Goal: Complete application form: Complete application form

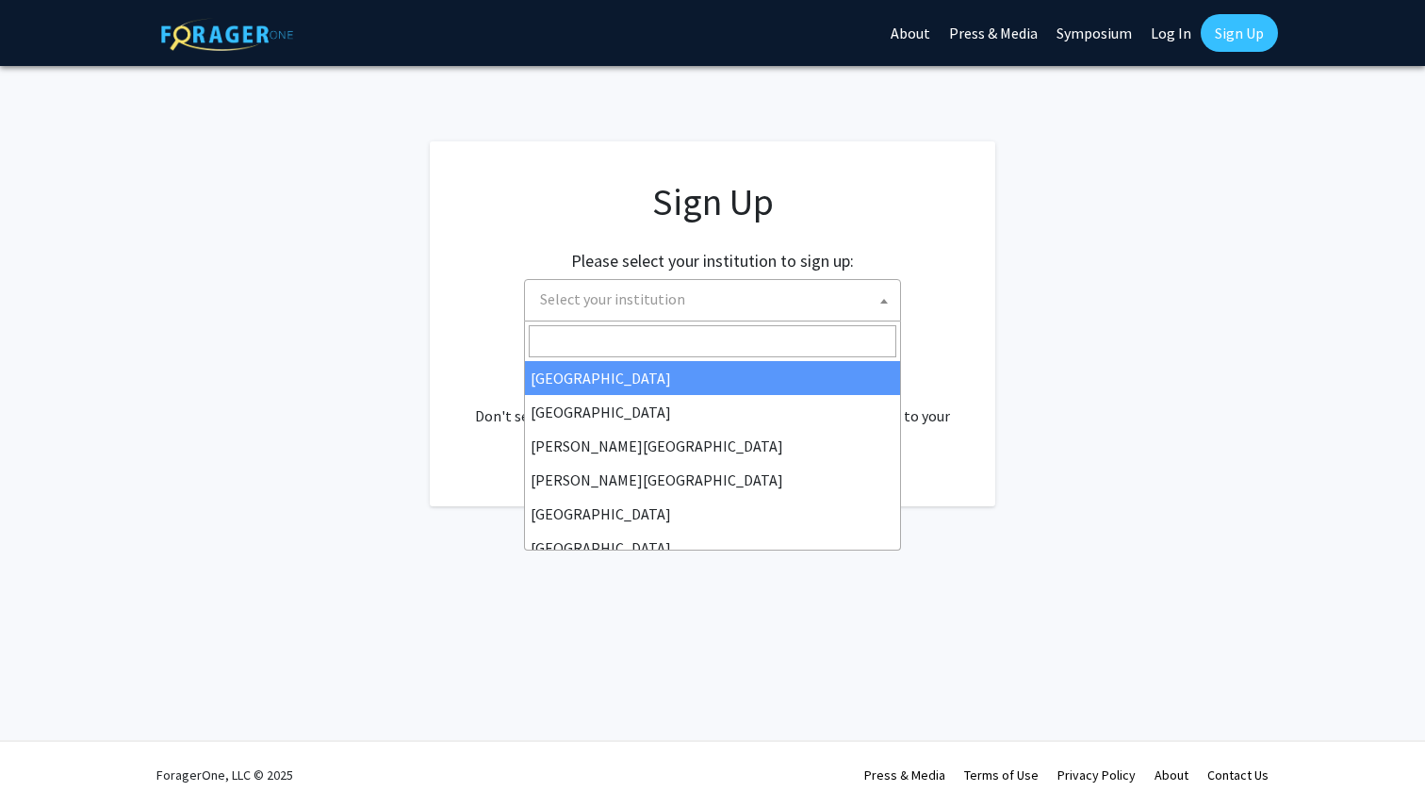
click at [822, 286] on span "Select your institution" at bounding box center [715, 299] width 367 height 39
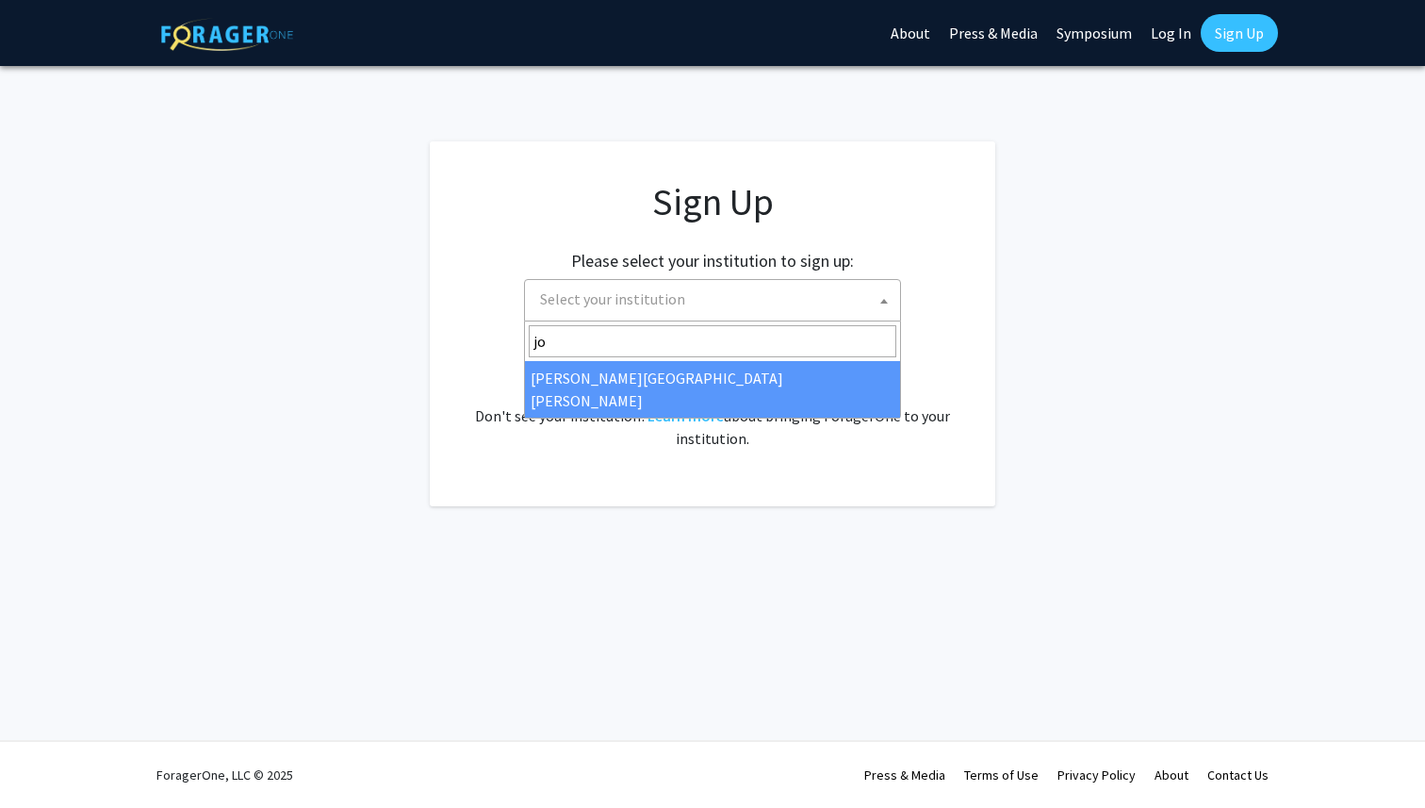
type input "jo"
select select "1"
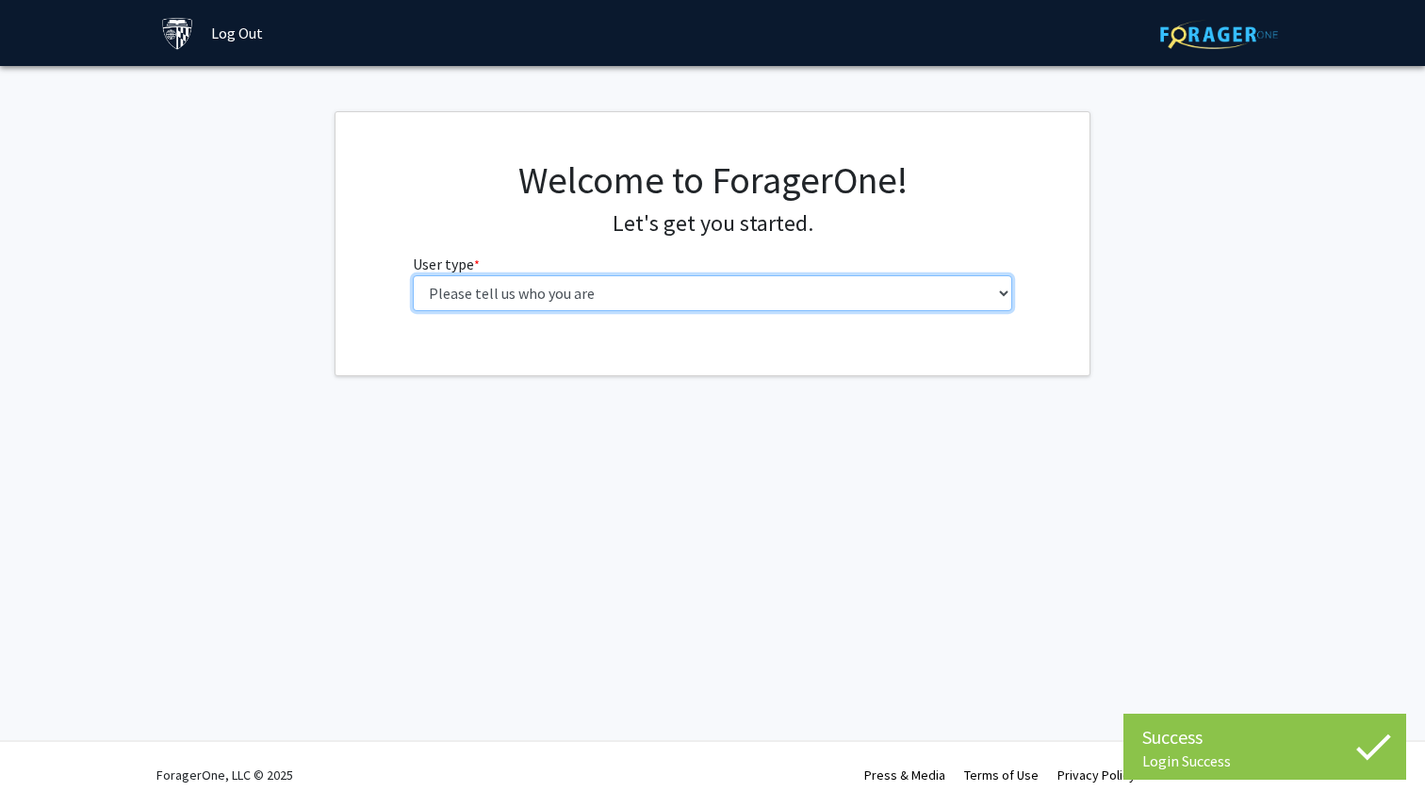
click at [763, 292] on select "Please tell us who you are Undergraduate Student Master's Student Doctoral Cand…" at bounding box center [713, 293] width 600 height 36
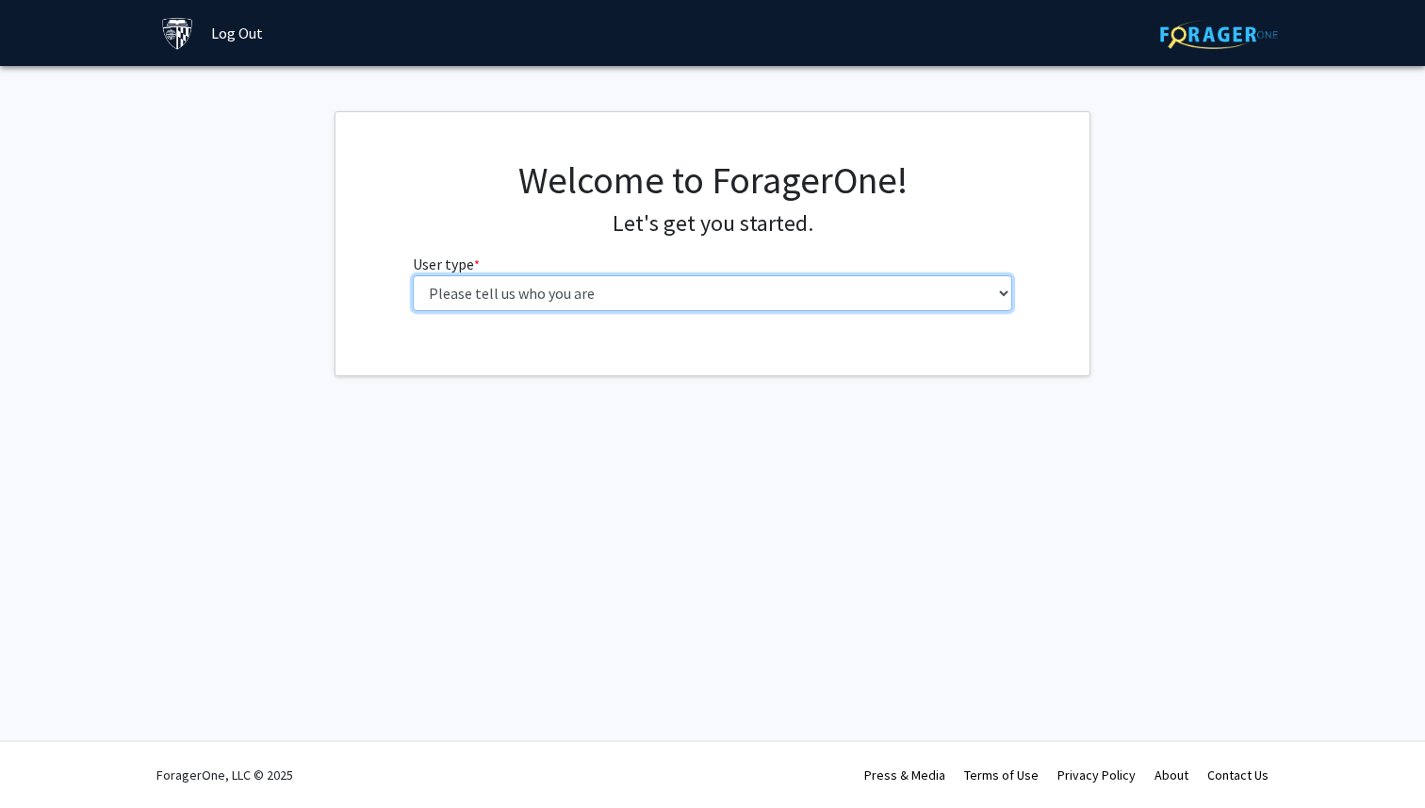
select select "2: masters"
click at [413, 275] on select "Please tell us who you are Undergraduate Student Master's Student Doctoral Cand…" at bounding box center [713, 293] width 600 height 36
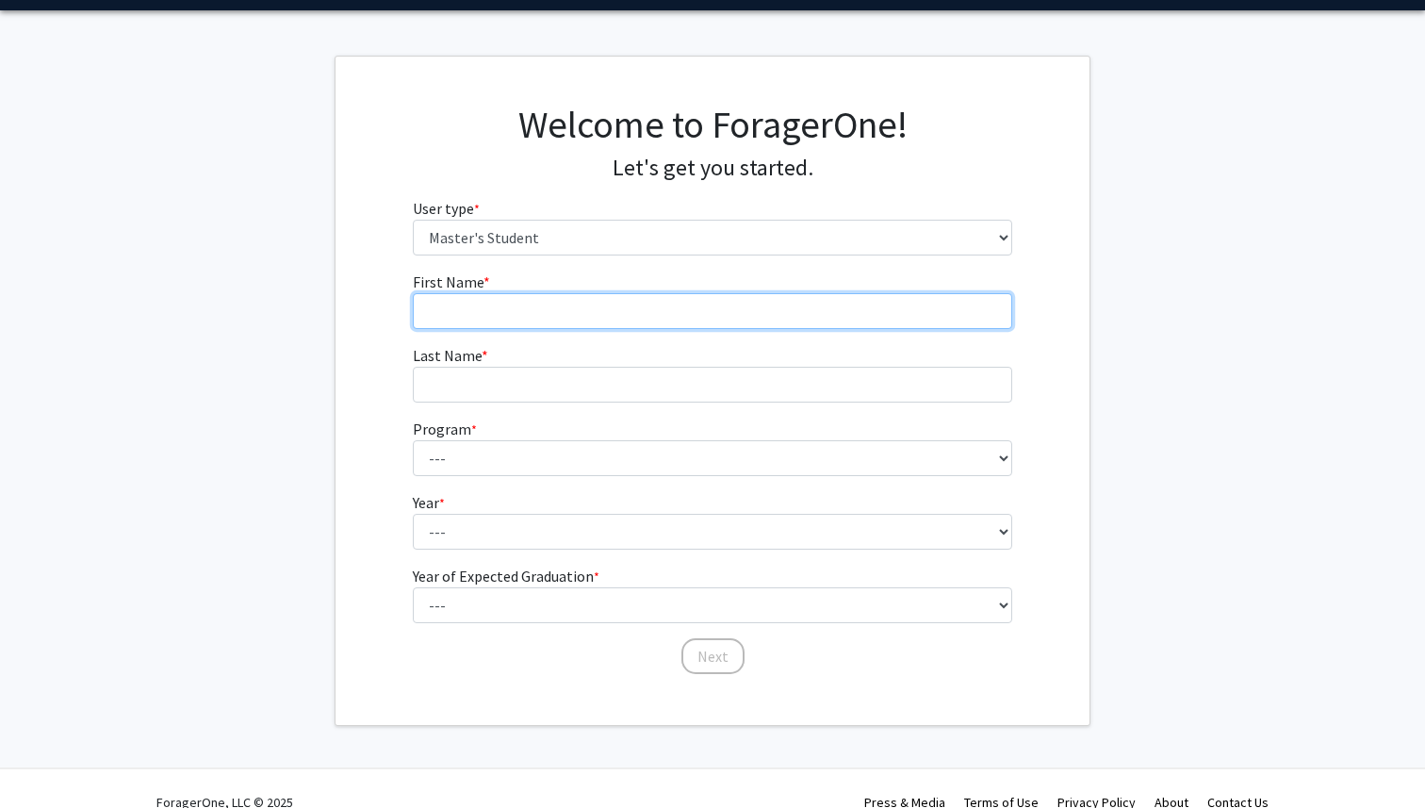
click at [751, 316] on input "First Name * required" at bounding box center [713, 311] width 600 height 36
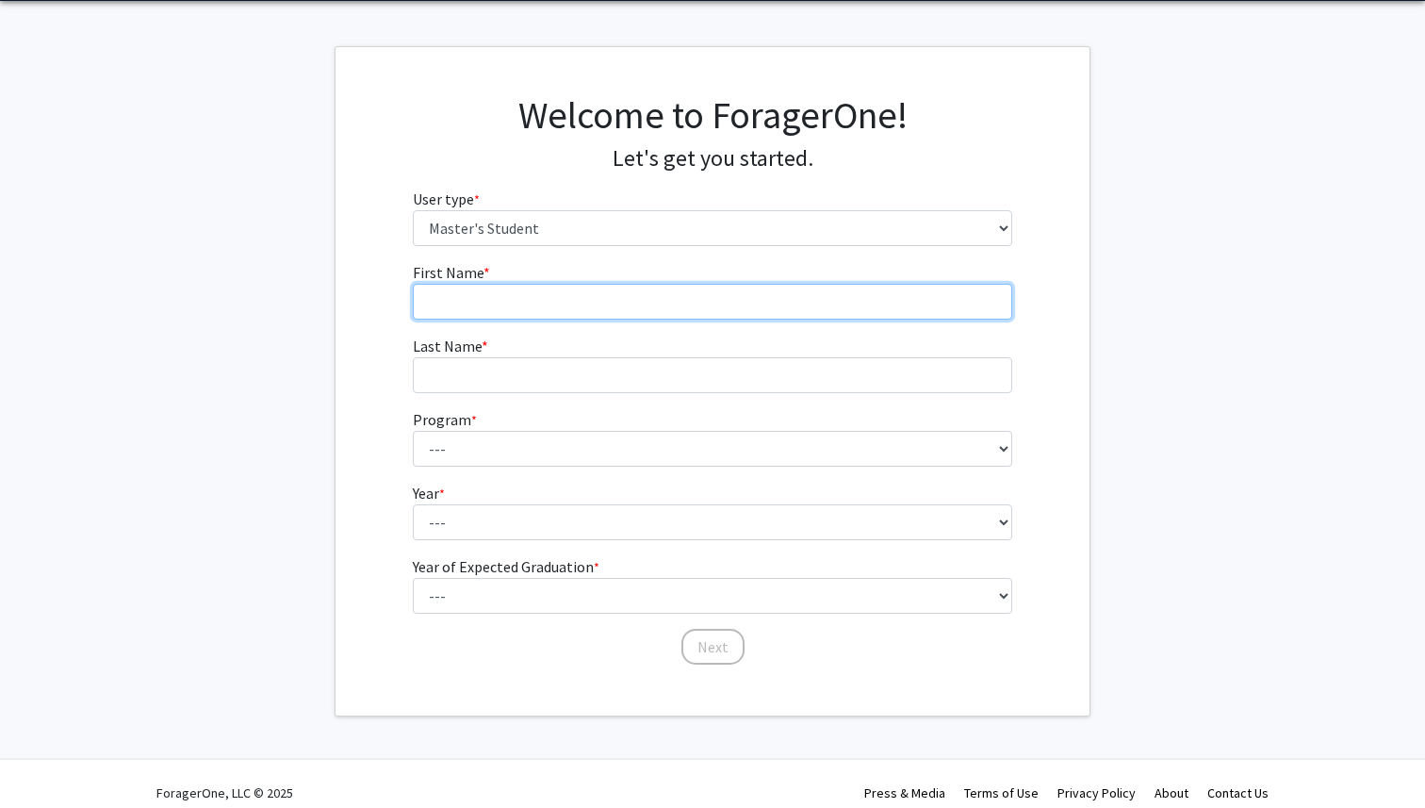
scroll to position [73, 0]
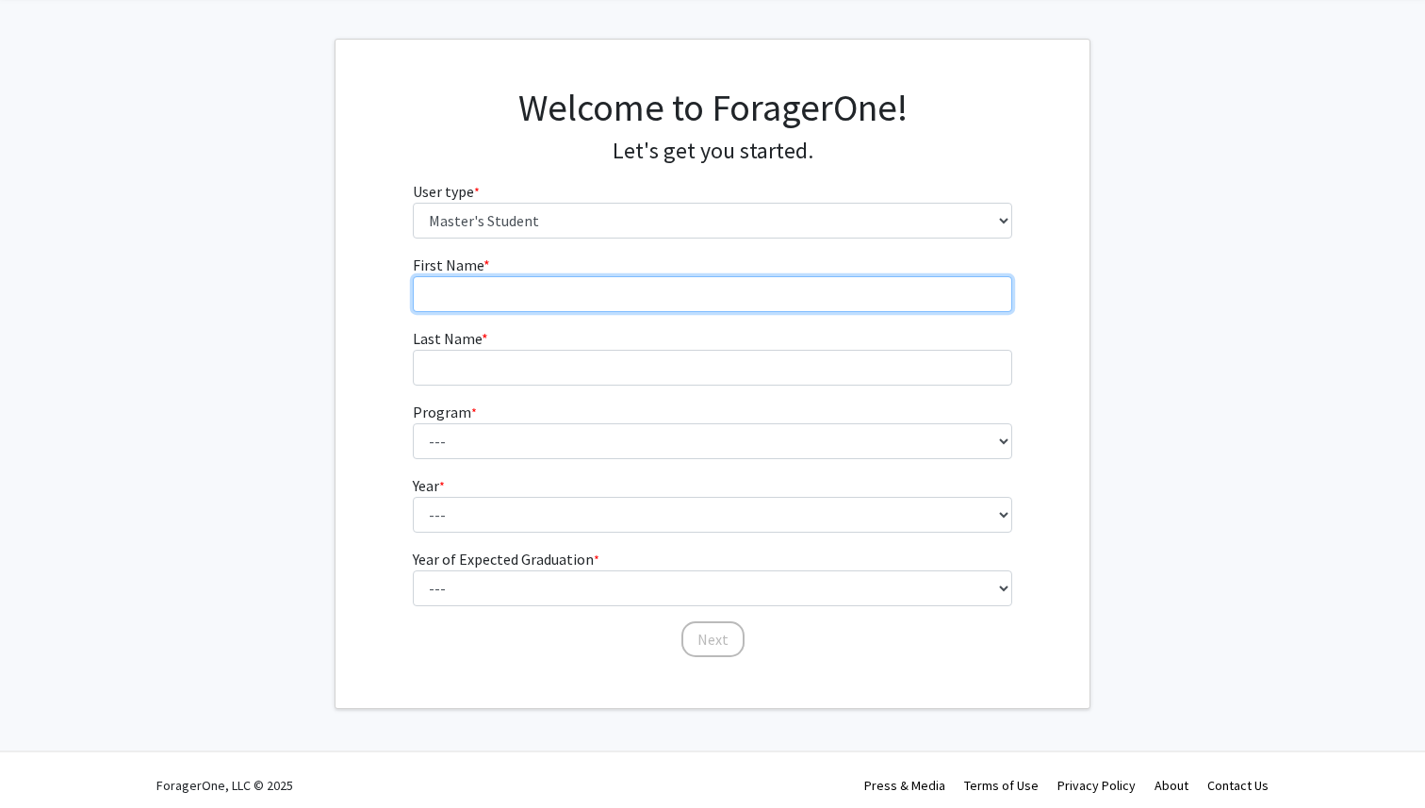
click at [751, 300] on input "First Name * required" at bounding box center [713, 294] width 600 height 36
type input "Gloria"
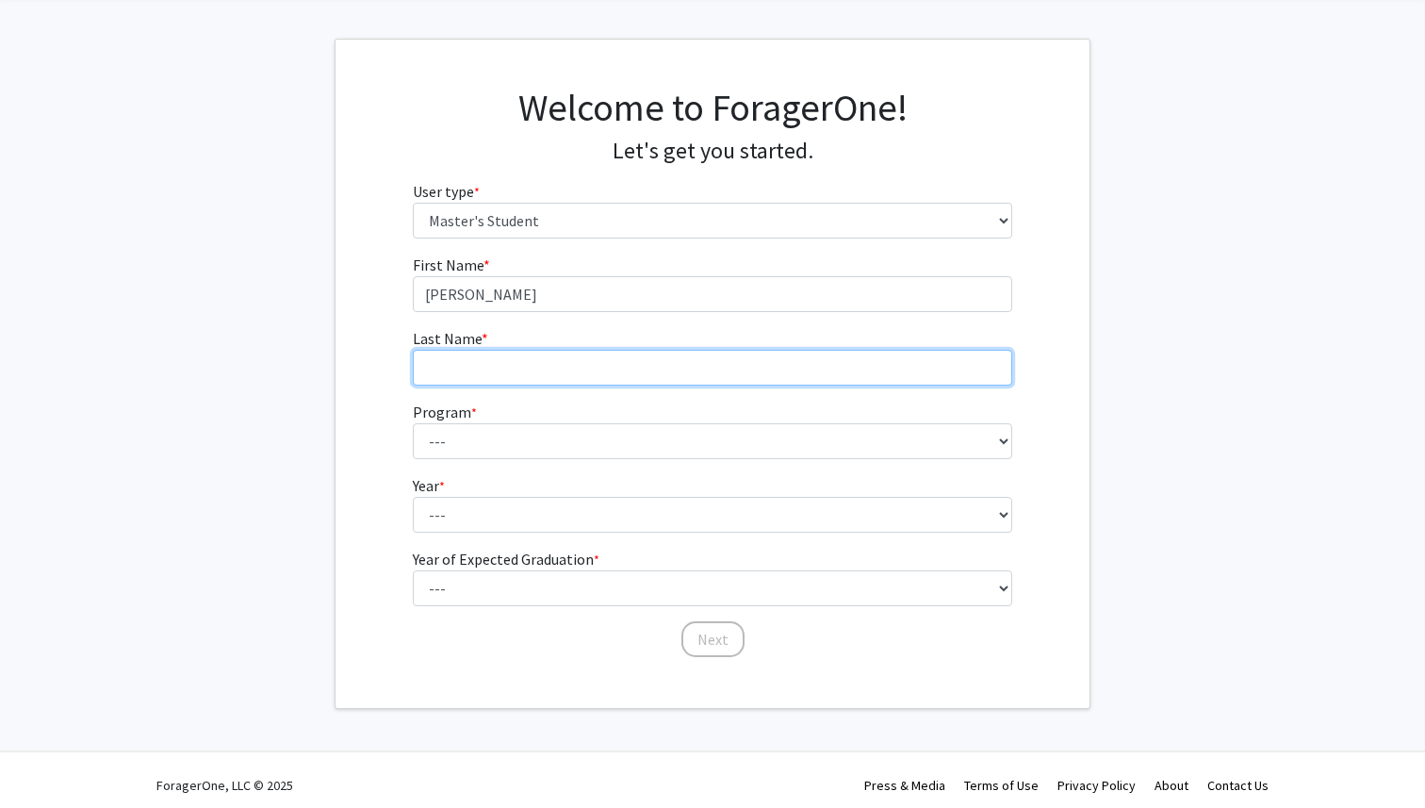
type input "Akintola"
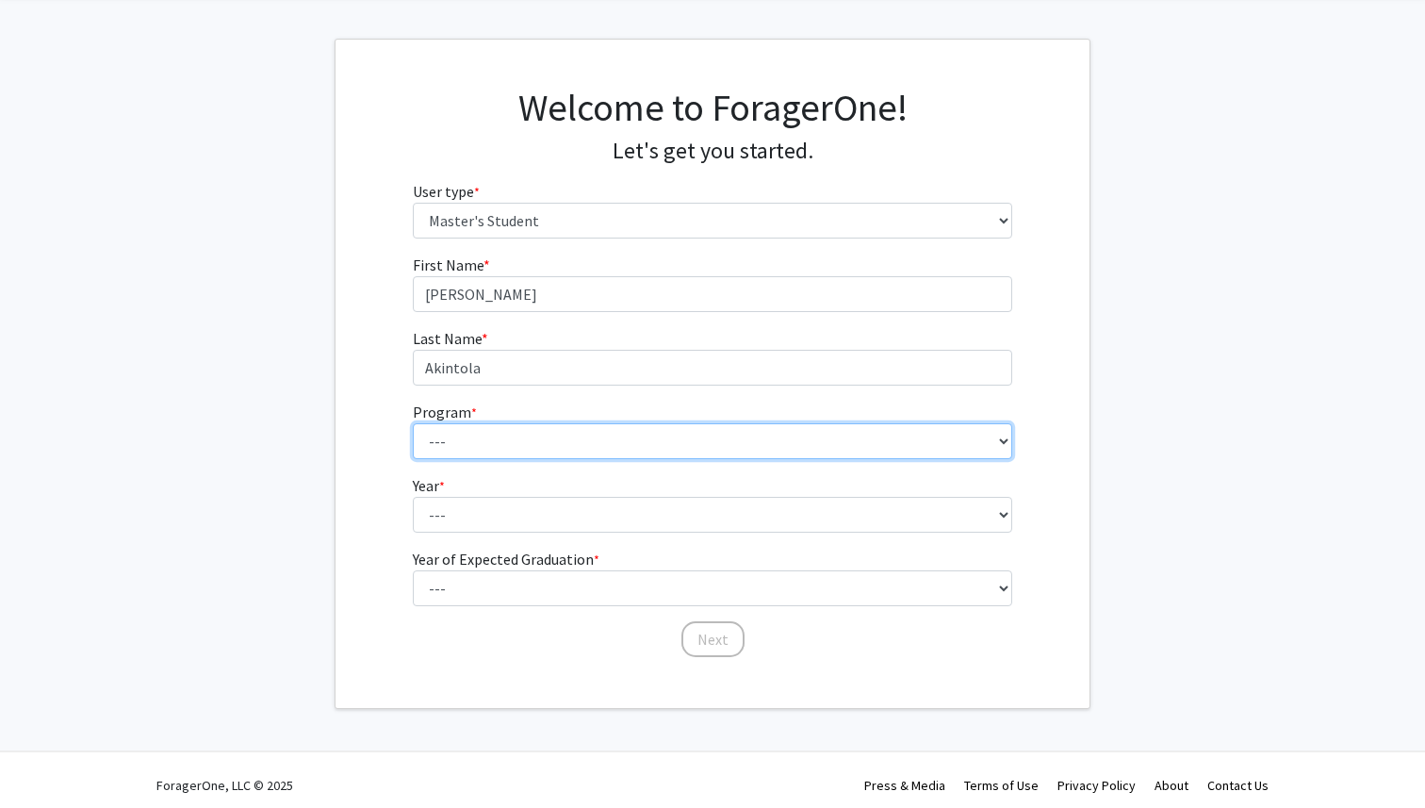
click at [744, 445] on select "--- Anatomy Education Applied and Computational Mathematics Applied Biomedical …" at bounding box center [713, 441] width 600 height 36
select select "54: 43"
click at [413, 423] on select "--- Anatomy Education Applied and Computational Mathematics Applied Biomedical …" at bounding box center [713, 441] width 600 height 36
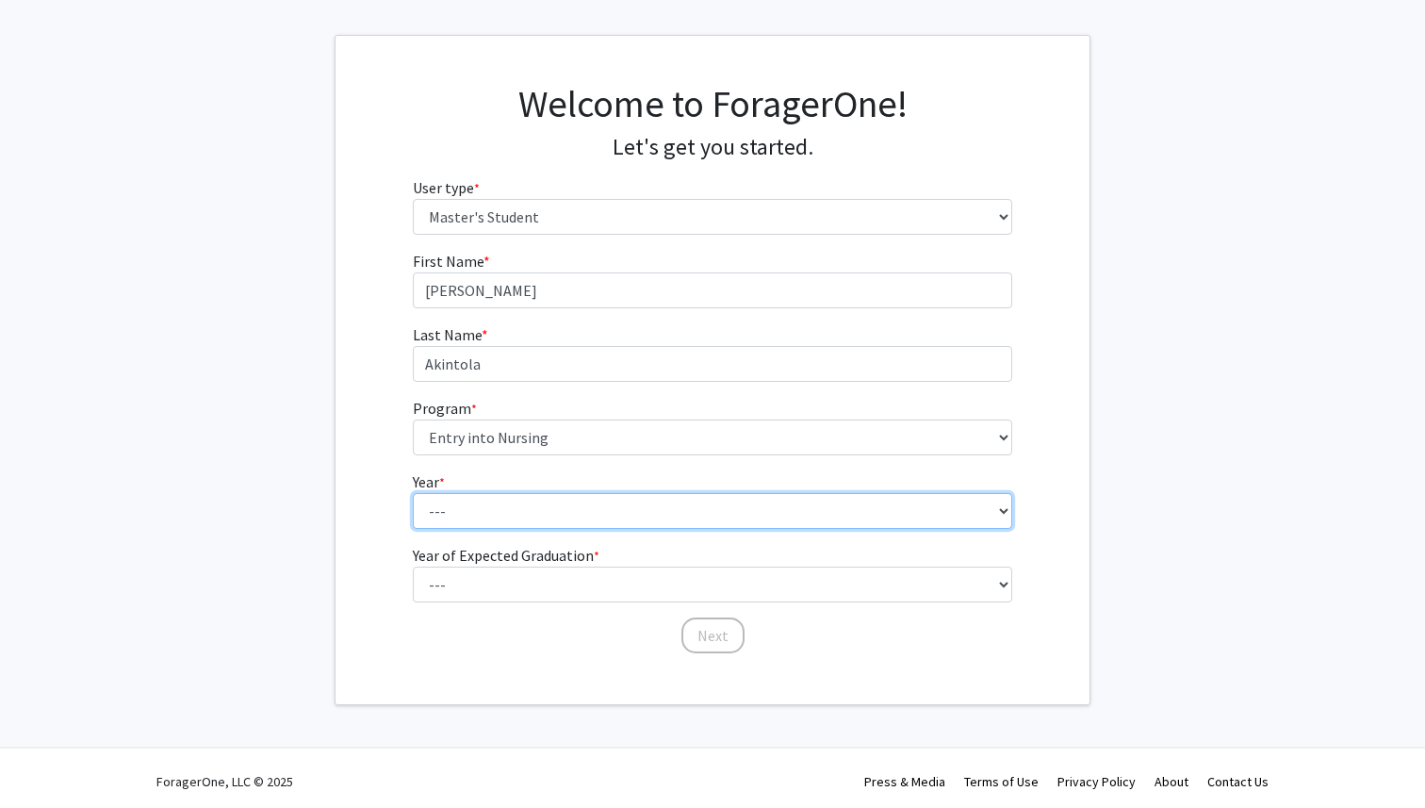
click at [678, 515] on select "--- First Year Second Year" at bounding box center [713, 511] width 600 height 36
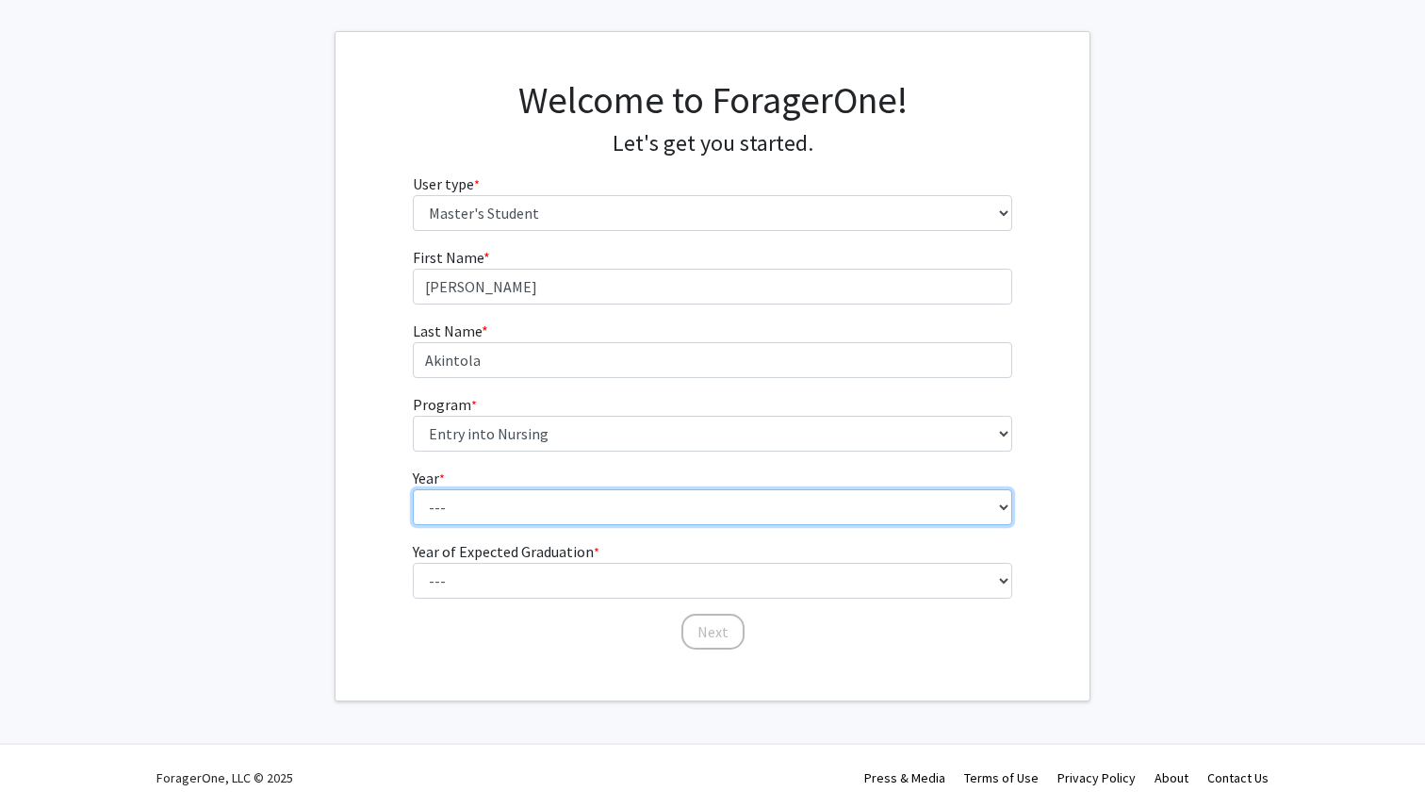
select select "1: first_year"
click at [413, 489] on select "--- First Year Second Year" at bounding box center [713, 507] width 600 height 36
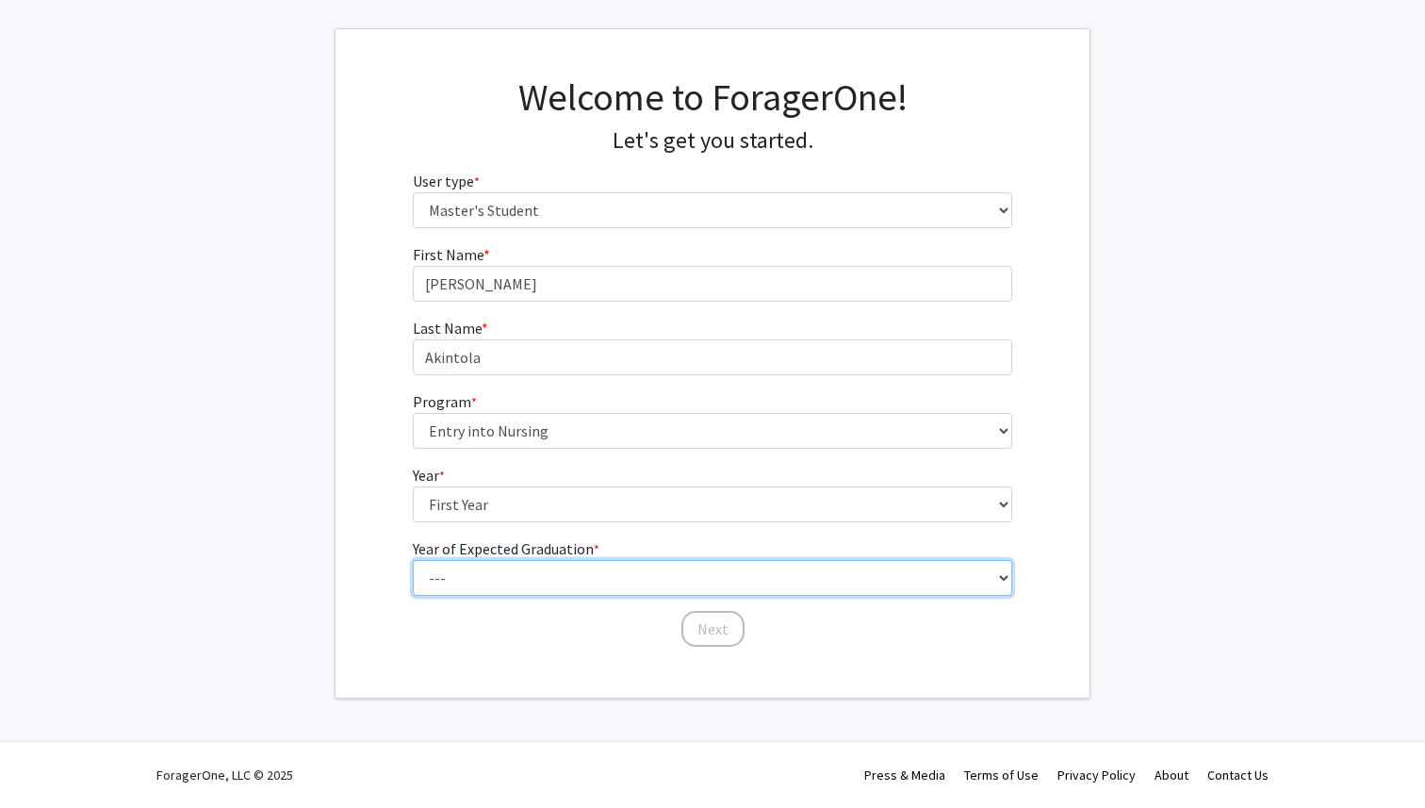
click at [753, 585] on select "--- 2025 2026 2027 2028 2029 2030 2031 2032 2033 2034" at bounding box center [713, 578] width 600 height 36
select select "3: 2027"
click at [413, 560] on select "--- 2025 2026 2027 2028 2029 2030 2031 2032 2033 2034" at bounding box center [713, 578] width 600 height 36
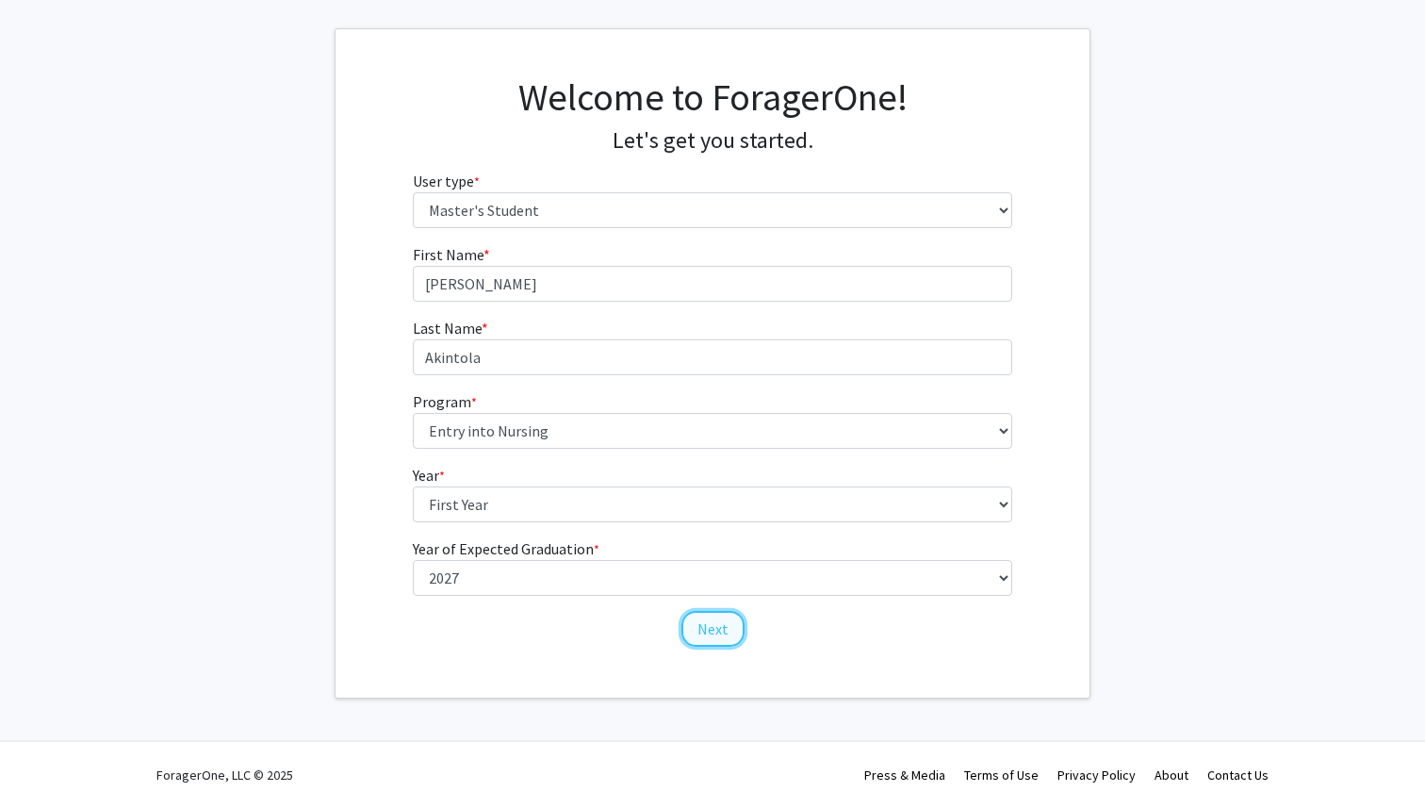
click at [716, 622] on button "Next" at bounding box center [712, 629] width 63 height 36
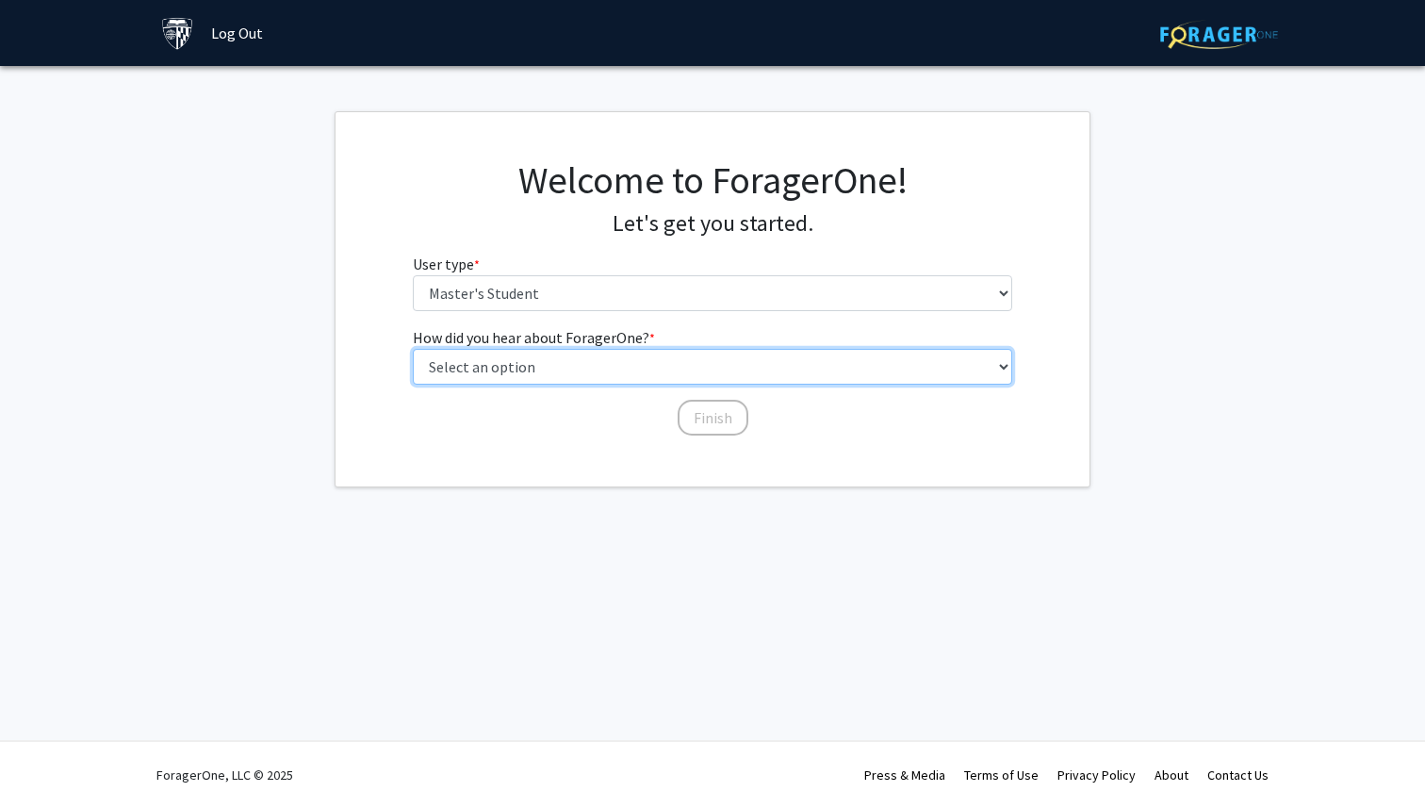
click at [670, 365] on select "Select an option Peer/student recommendation Faculty/staff recommendation Unive…" at bounding box center [713, 367] width 600 height 36
select select "3: university_website"
click at [413, 349] on select "Select an option Peer/student recommendation Faculty/staff recommendation Unive…" at bounding box center [713, 367] width 600 height 36
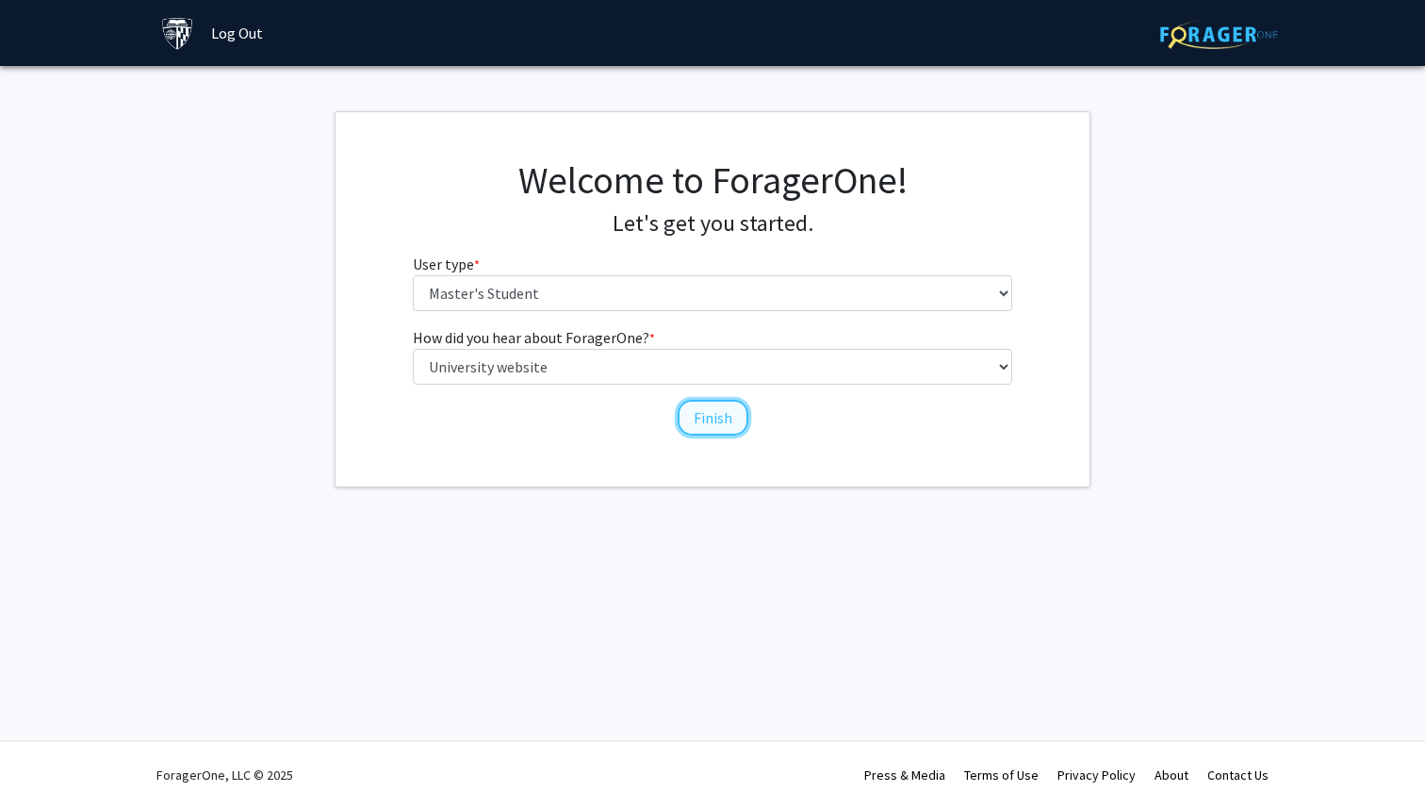
click at [709, 415] on button "Finish" at bounding box center [713, 418] width 71 height 36
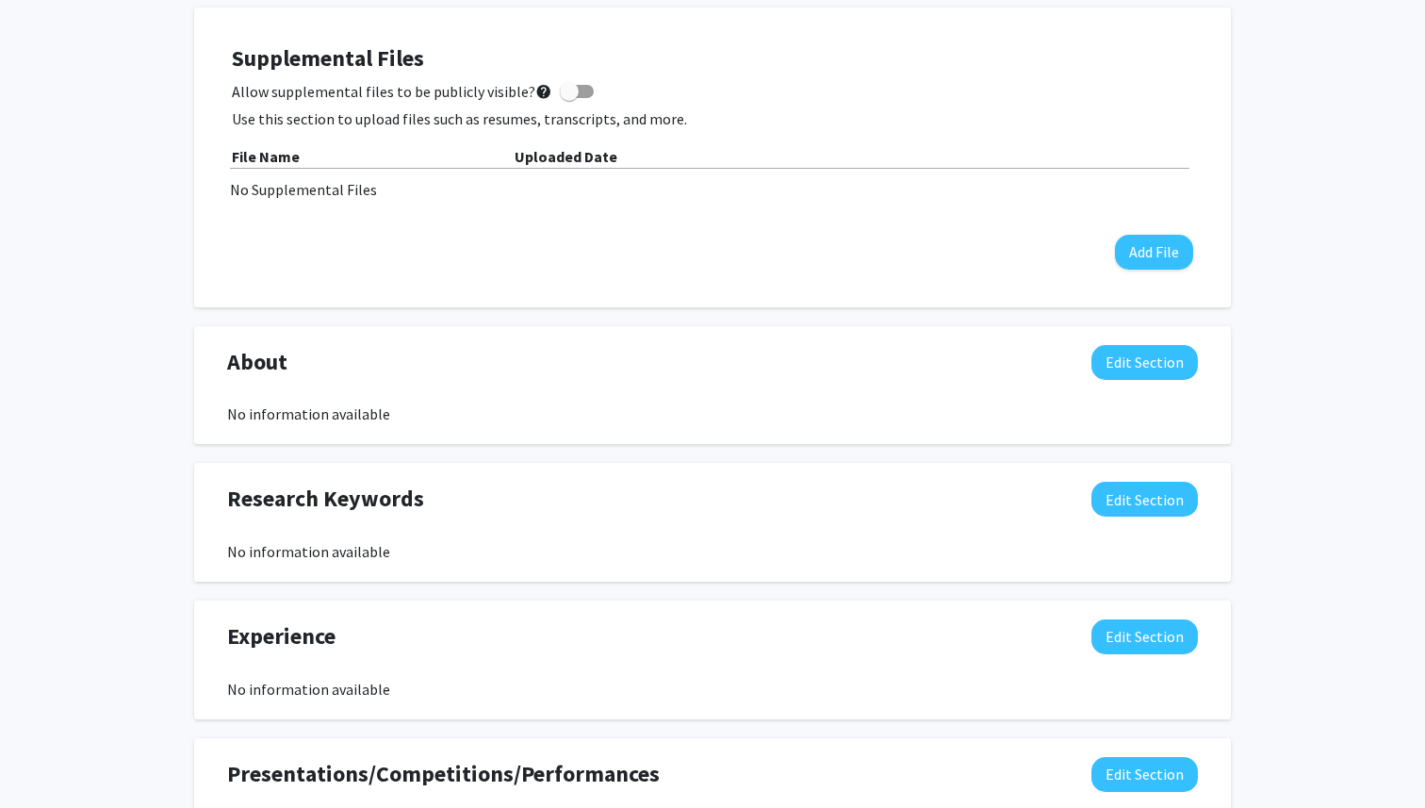
scroll to position [323, 0]
